Goal: Transaction & Acquisition: Purchase product/service

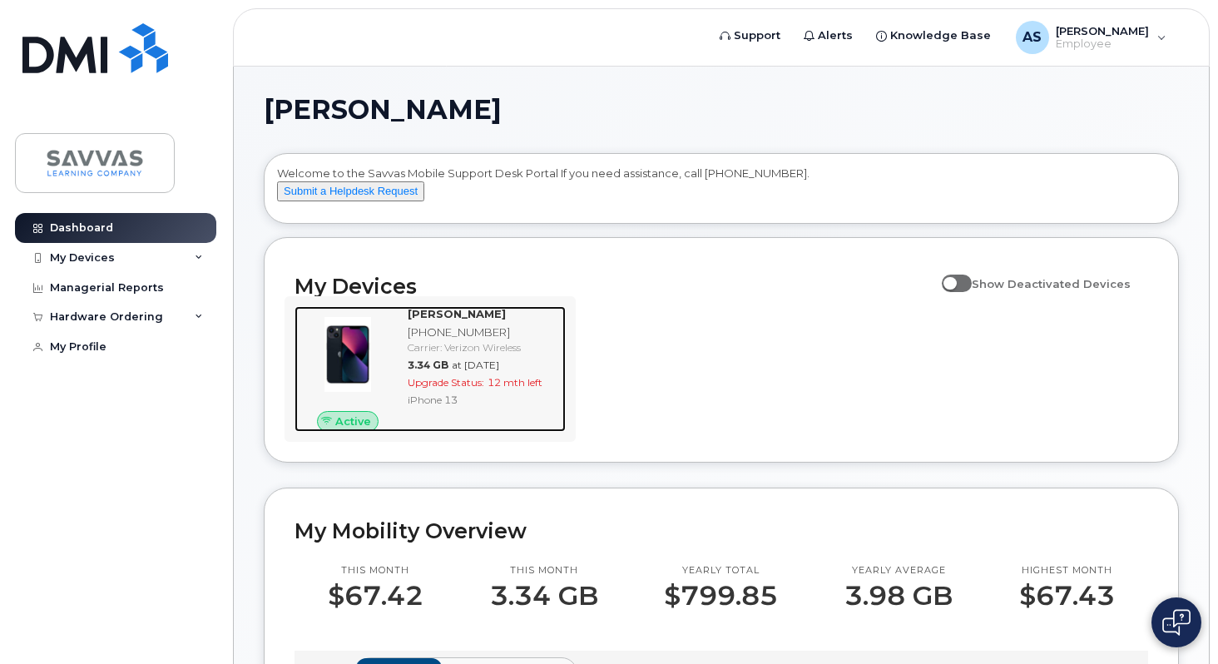
click at [353, 429] on span "Active" at bounding box center [353, 421] width 36 height 16
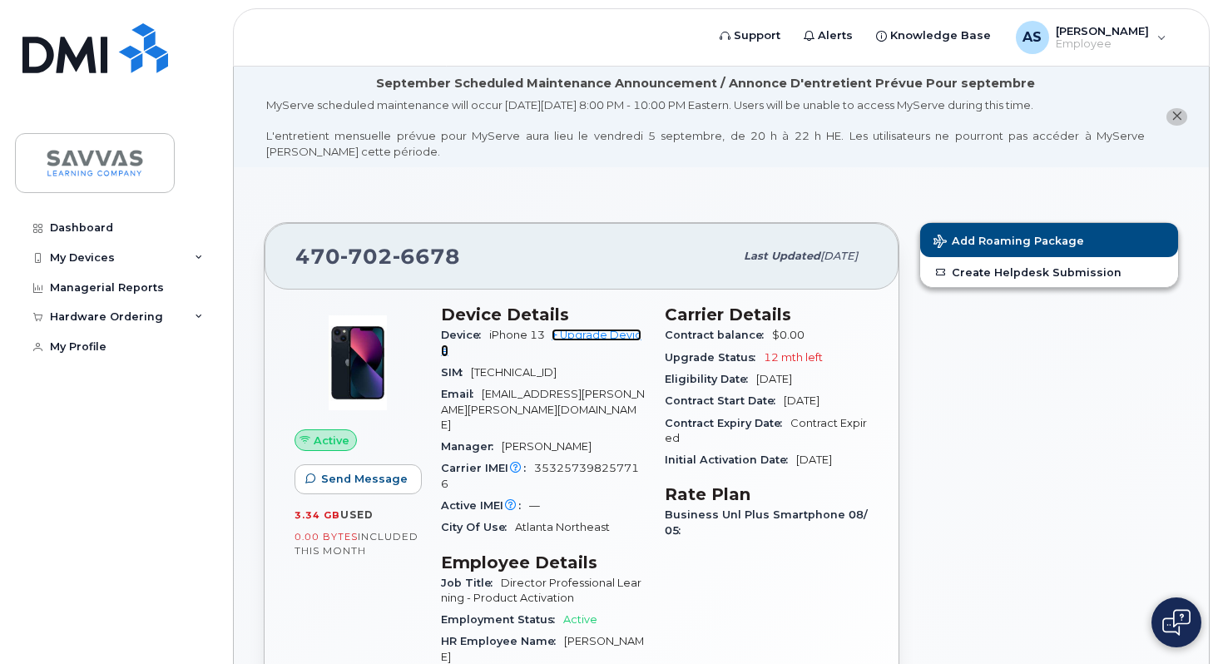
click at [607, 334] on link "+ Upgrade Device" at bounding box center [541, 342] width 201 height 27
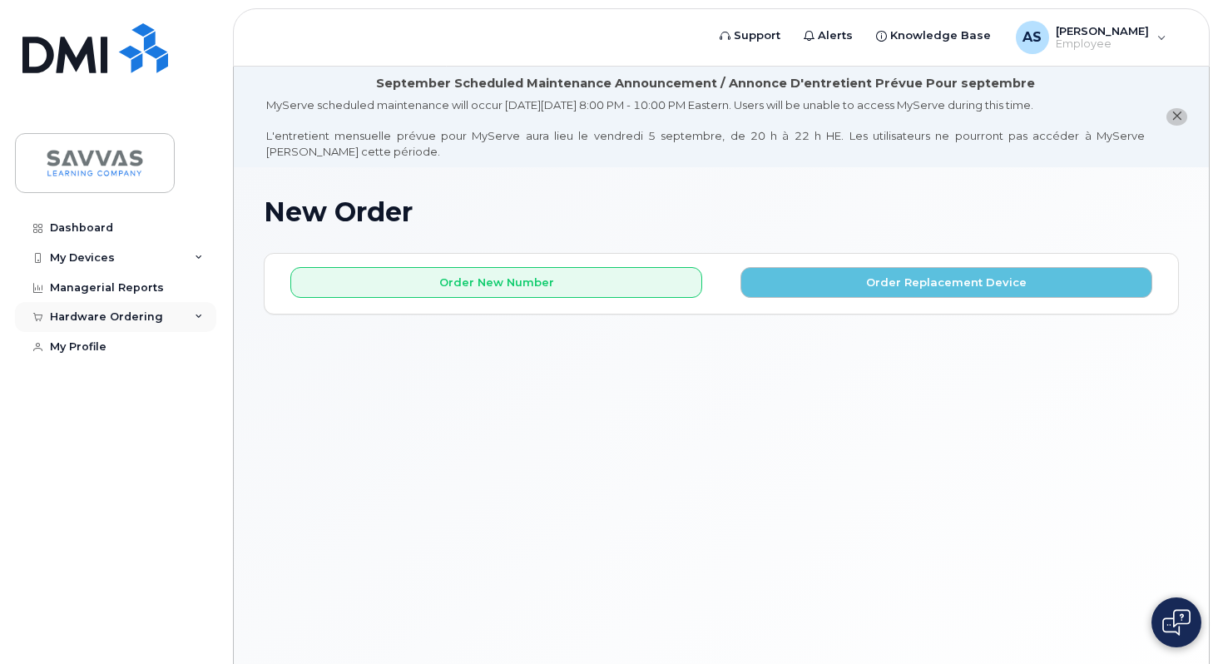
click at [198, 315] on icon at bounding box center [199, 317] width 8 height 8
click at [104, 379] on div "New Order" at bounding box center [88, 379] width 63 height 15
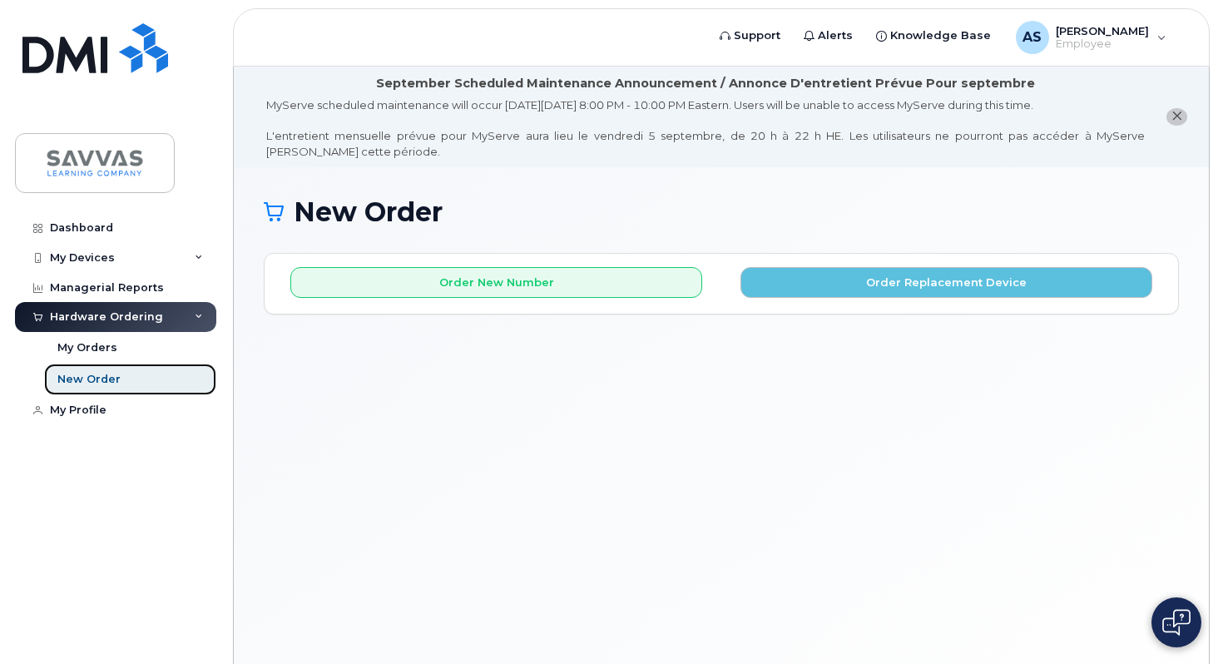
click at [147, 375] on link "New Order" at bounding box center [130, 380] width 172 height 32
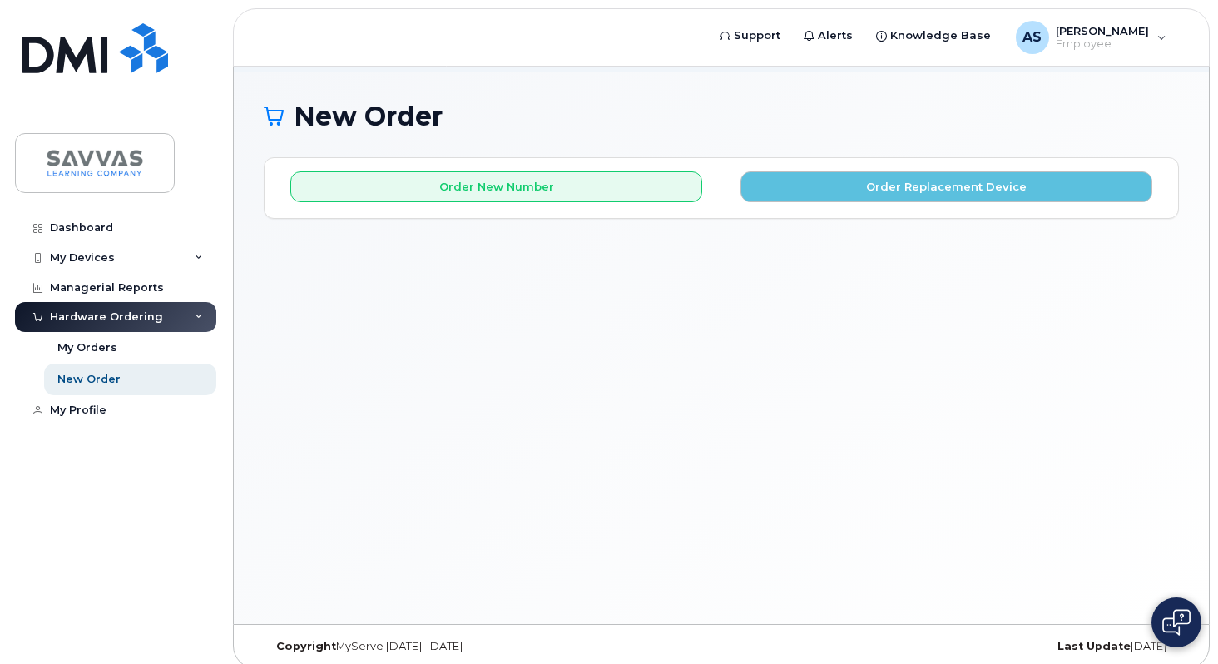
scroll to position [109, 0]
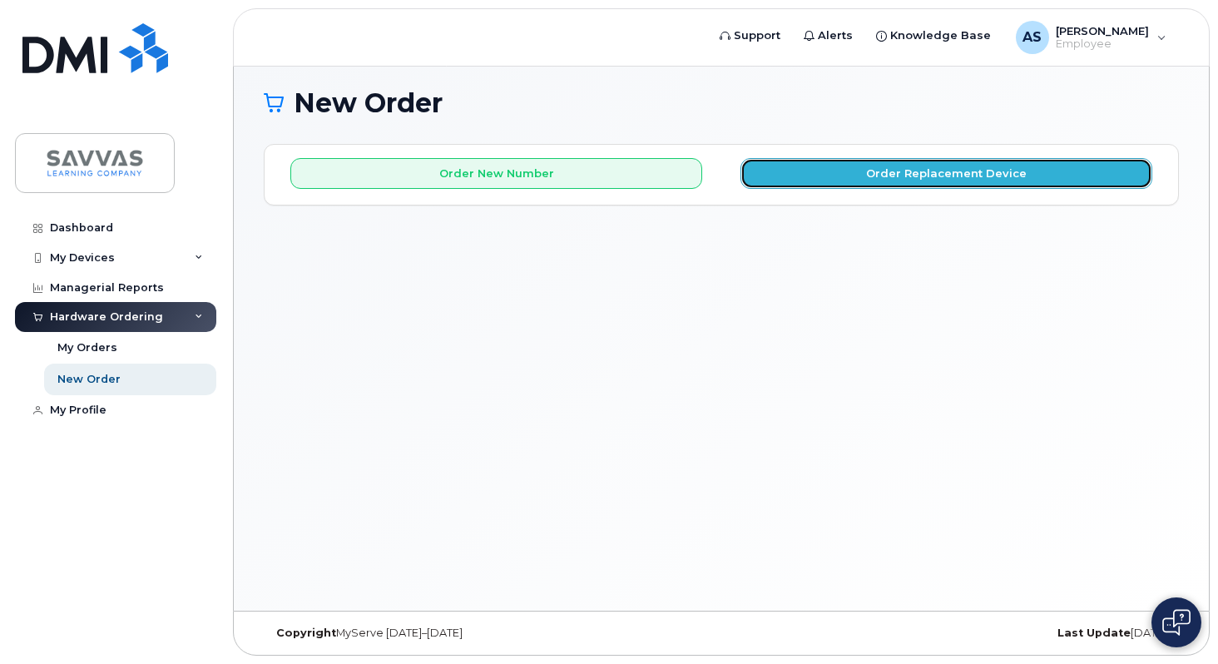
click at [896, 166] on button "Order Replacement Device" at bounding box center [946, 173] width 412 height 31
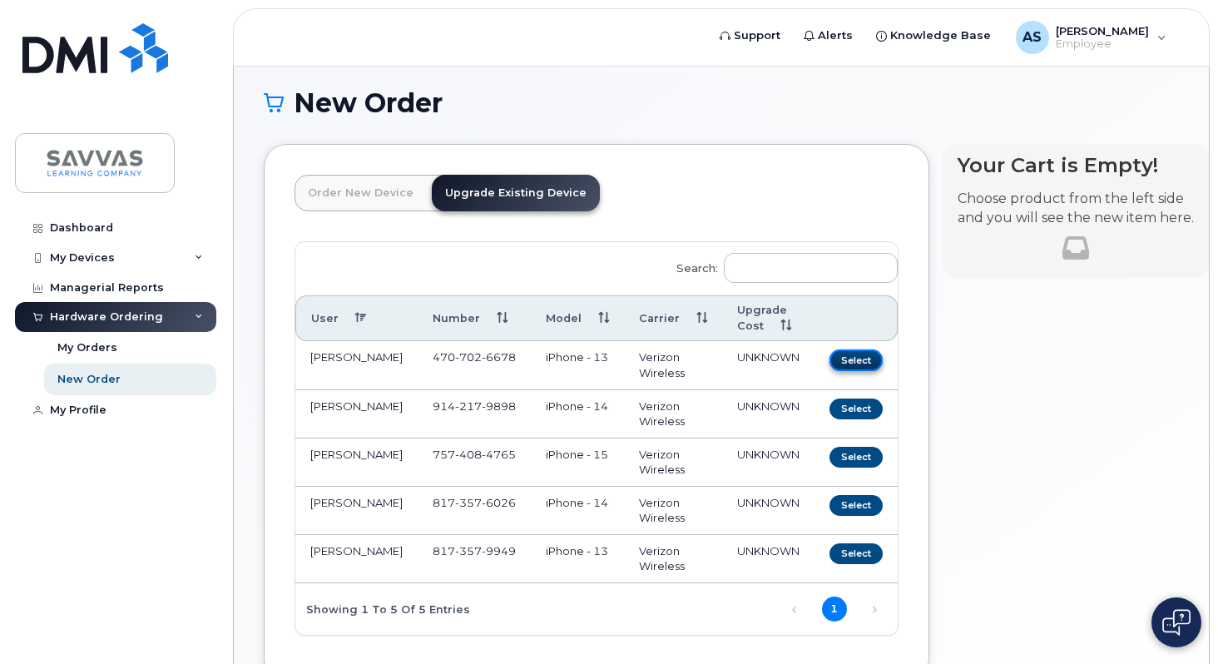
click at [829, 355] on button "Select" at bounding box center [855, 359] width 53 height 21
